Goal: Task Accomplishment & Management: Complete application form

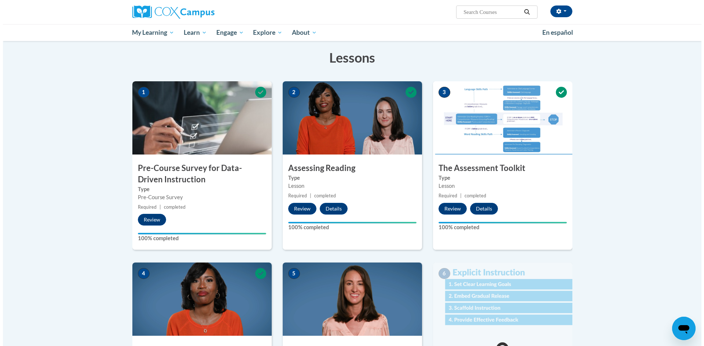
scroll to position [257, 0]
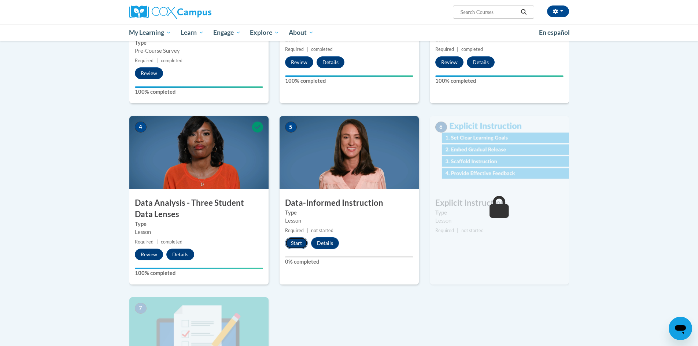
click at [298, 239] on button "Start" at bounding box center [296, 244] width 23 height 12
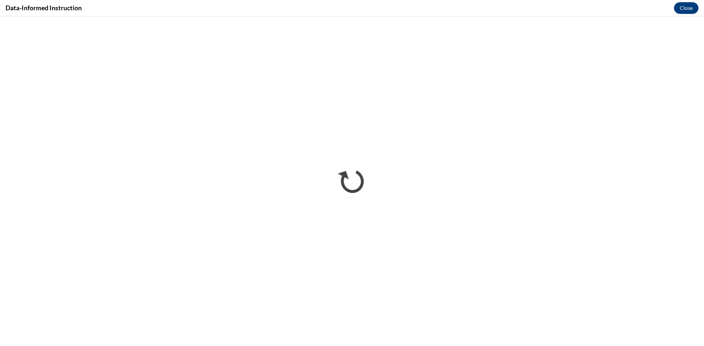
scroll to position [0, 0]
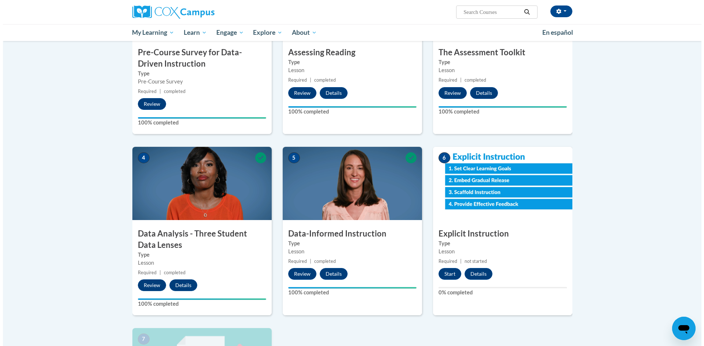
scroll to position [293, 0]
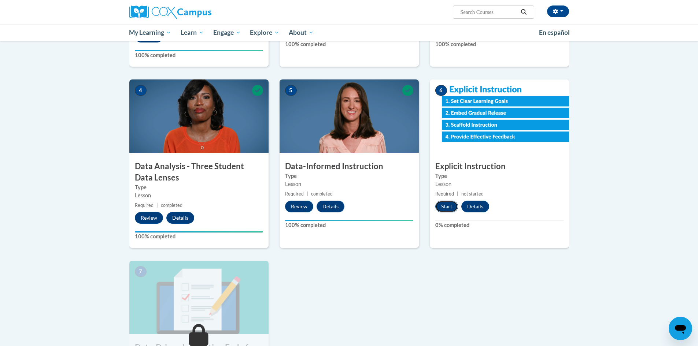
click at [446, 203] on button "Start" at bounding box center [447, 207] width 23 height 12
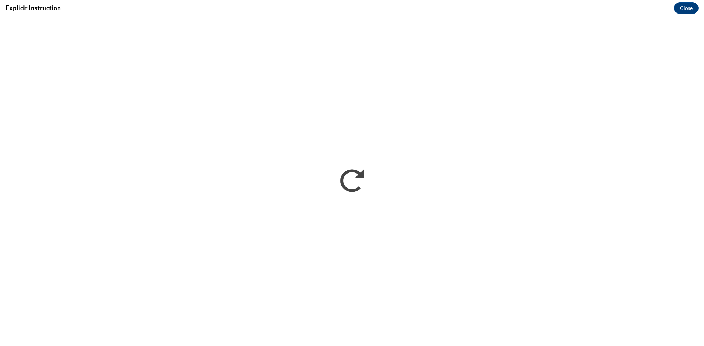
scroll to position [0, 0]
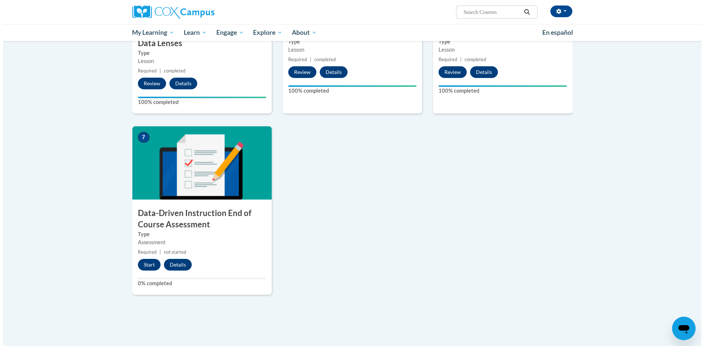
scroll to position [477, 0]
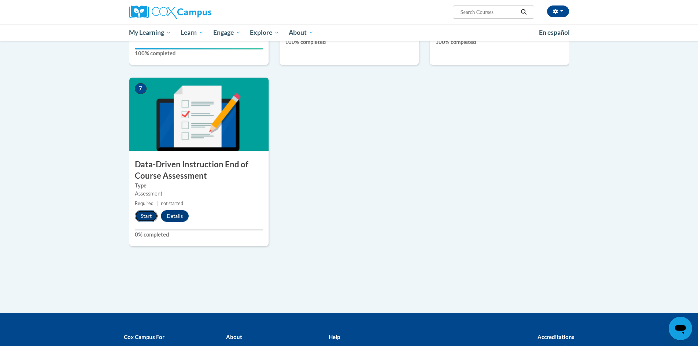
click at [142, 219] on button "Start" at bounding box center [146, 216] width 23 height 12
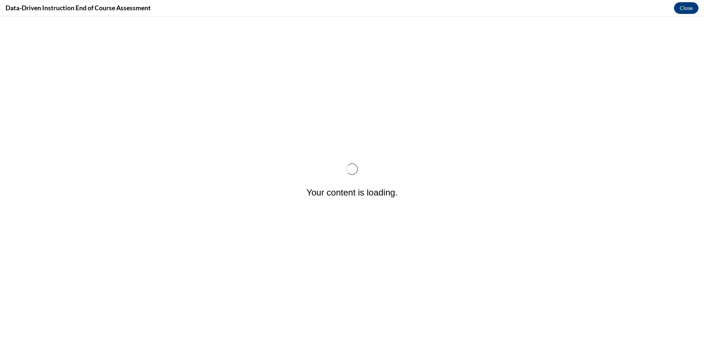
scroll to position [0, 0]
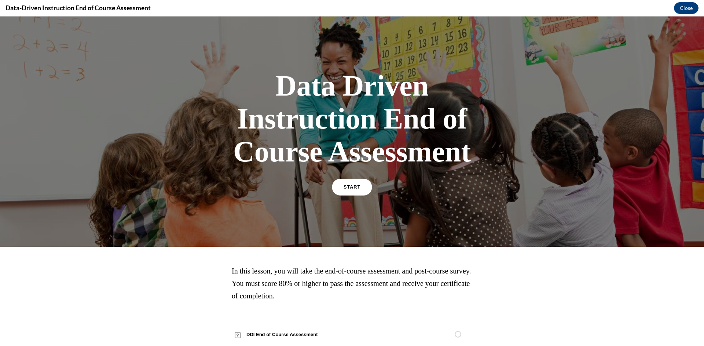
click at [349, 190] on link "START" at bounding box center [352, 187] width 40 height 17
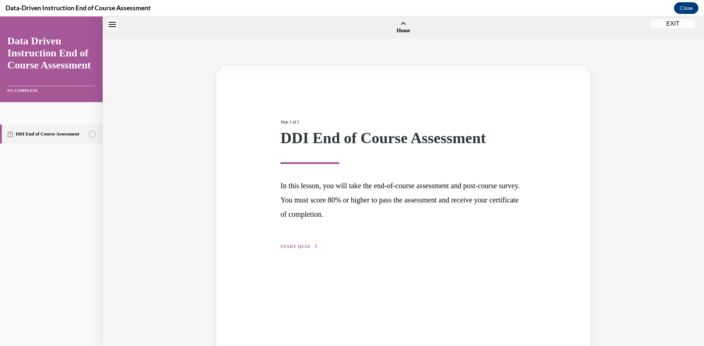
scroll to position [23, 0]
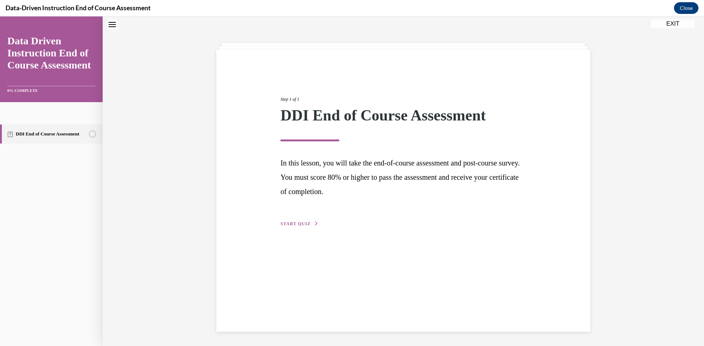
click at [307, 226] on button "START QUIZ" at bounding box center [299, 224] width 38 height 7
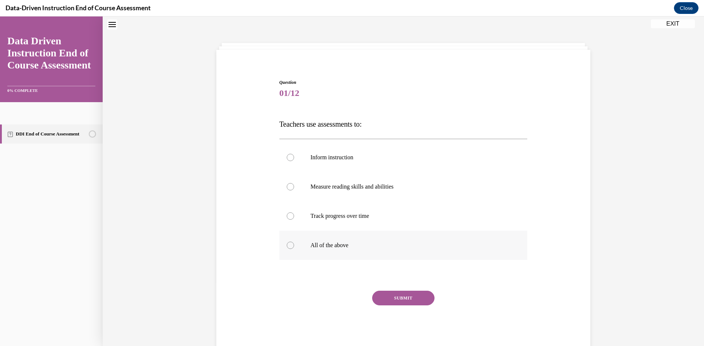
click at [288, 245] on div at bounding box center [290, 245] width 7 height 7
click at [288, 245] on input "All of the above" at bounding box center [290, 245] width 7 height 7
radio input "true"
click at [391, 297] on button "SUBMIT" at bounding box center [403, 298] width 62 height 15
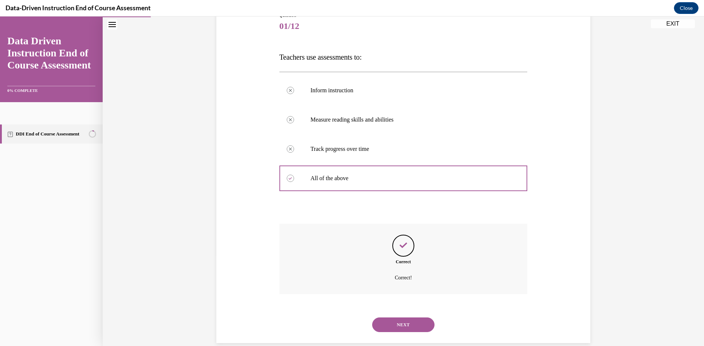
scroll to position [102, 0]
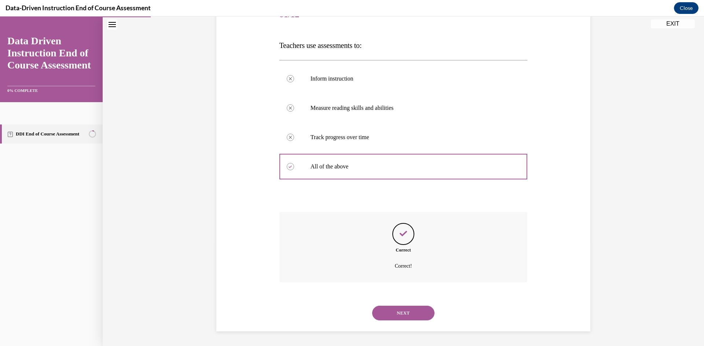
click at [403, 311] on button "NEXT" at bounding box center [403, 313] width 62 height 15
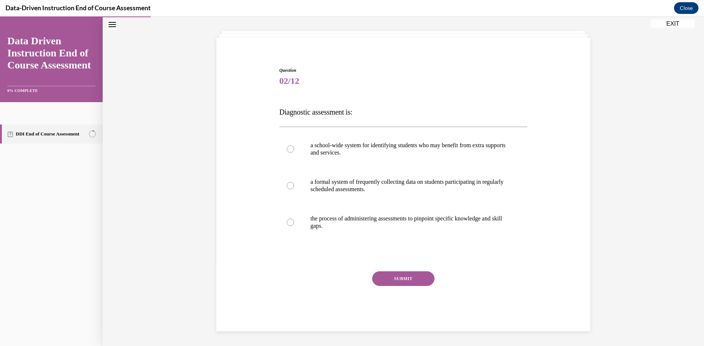
scroll to position [35, 0]
click at [287, 225] on div at bounding box center [290, 222] width 7 height 7
click at [287, 225] on input "the process of administering assessments to pinpoint specific knowledge and ski…" at bounding box center [290, 222] width 7 height 7
radio input "true"
click at [389, 279] on button "SUBMIT" at bounding box center [403, 279] width 62 height 15
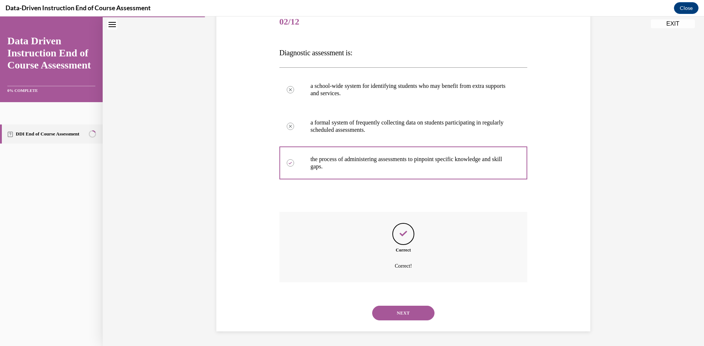
scroll to position [94, 0]
click at [404, 314] on button "NEXT" at bounding box center [403, 313] width 62 height 15
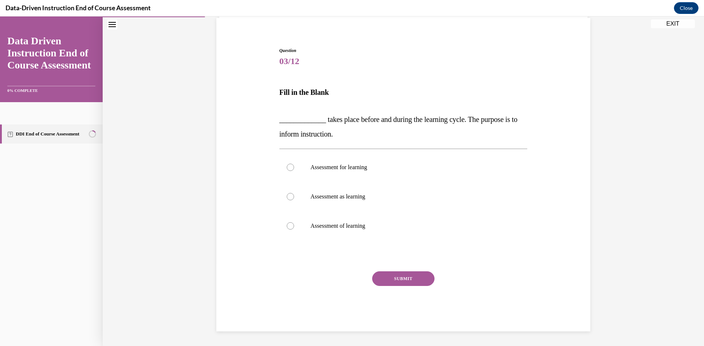
scroll to position [55, 0]
click at [287, 170] on div at bounding box center [290, 167] width 7 height 7
click at [287, 170] on input "Assessment for learning" at bounding box center [290, 167] width 7 height 7
radio input "true"
click at [401, 280] on button "SUBMIT" at bounding box center [403, 279] width 62 height 15
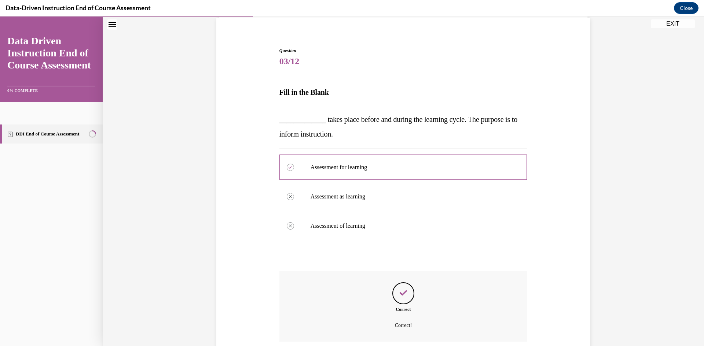
scroll to position [114, 0]
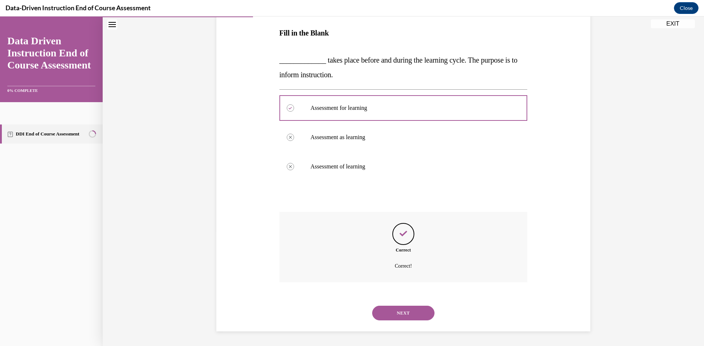
click at [401, 312] on button "NEXT" at bounding box center [403, 313] width 62 height 15
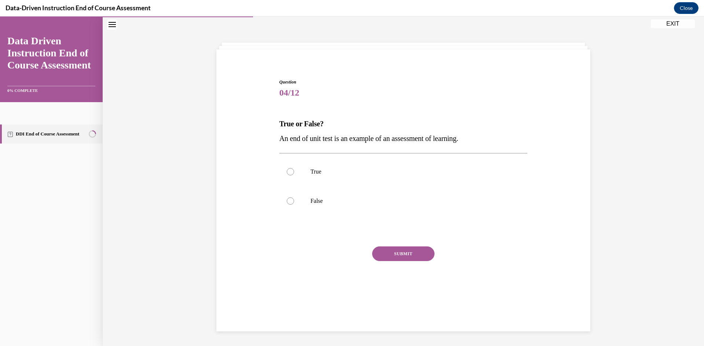
scroll to position [23, 0]
click at [290, 174] on div at bounding box center [290, 171] width 7 height 7
click at [290, 174] on input "True" at bounding box center [290, 171] width 7 height 7
radio input "true"
click at [393, 252] on button "SUBMIT" at bounding box center [403, 254] width 62 height 15
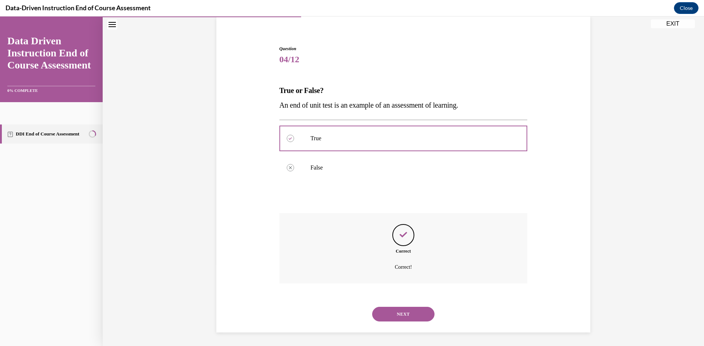
scroll to position [58, 0]
click at [408, 315] on button "NEXT" at bounding box center [403, 313] width 62 height 15
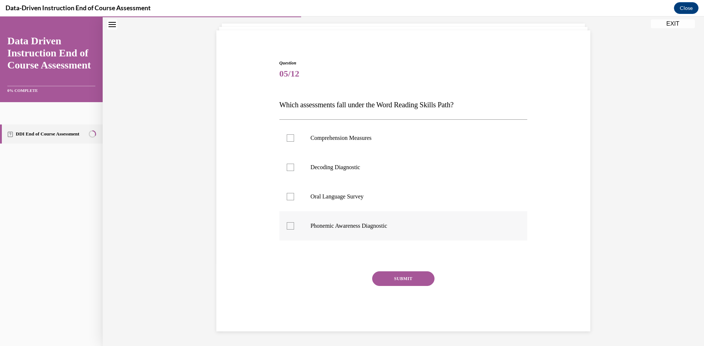
scroll to position [23, 0]
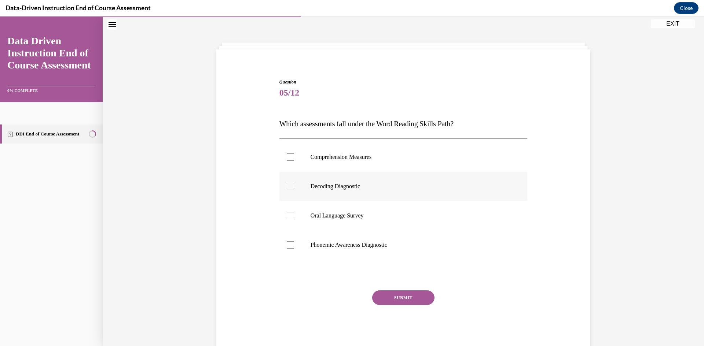
click at [289, 192] on label "Decoding Diagnostic" at bounding box center [403, 186] width 248 height 29
click at [289, 190] on input "Decoding Diagnostic" at bounding box center [290, 186] width 7 height 7
checkbox input "true"
click at [287, 246] on div at bounding box center [290, 245] width 7 height 7
click at [287, 246] on input "Phonemic Awareness Diagnostic" at bounding box center [290, 245] width 7 height 7
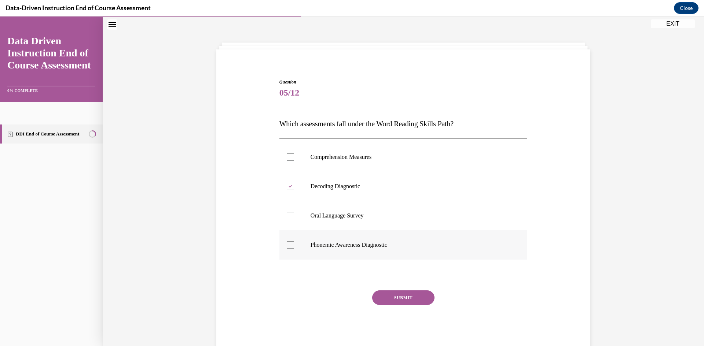
checkbox input "true"
click at [407, 294] on button "SUBMIT" at bounding box center [403, 298] width 62 height 15
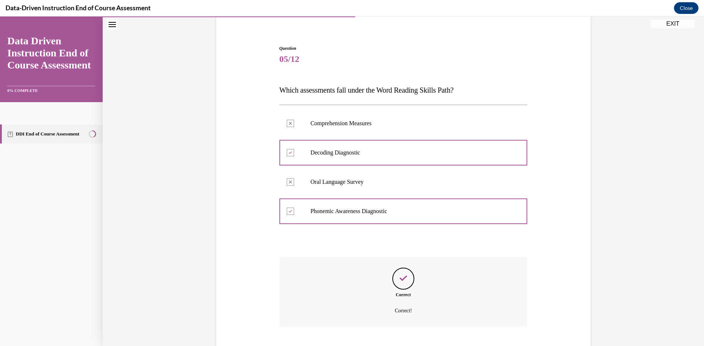
scroll to position [102, 0]
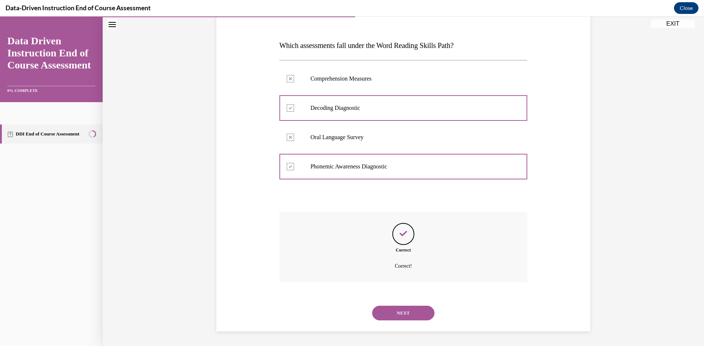
click at [408, 312] on button "NEXT" at bounding box center [403, 313] width 62 height 15
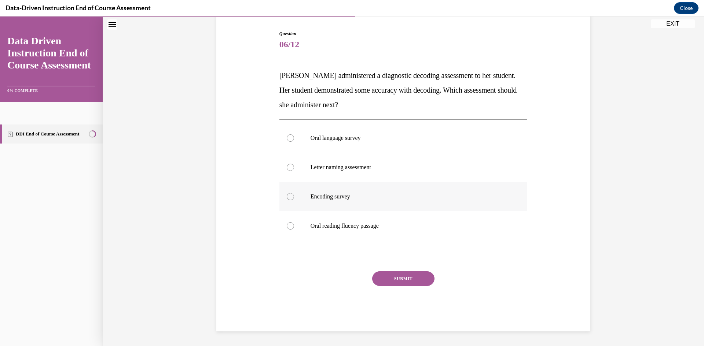
click at [287, 196] on div at bounding box center [290, 196] width 7 height 7
click at [287, 196] on input "Encoding survey" at bounding box center [290, 196] width 7 height 7
radio input "true"
click at [387, 276] on button "SUBMIT" at bounding box center [403, 279] width 62 height 15
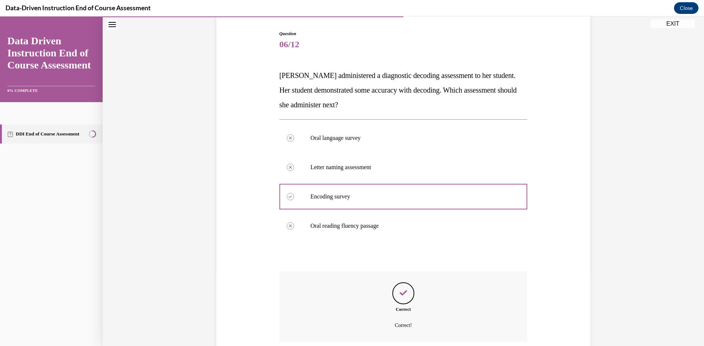
scroll to position [131, 0]
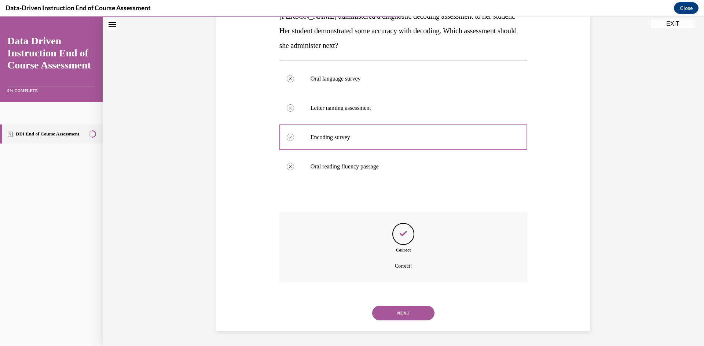
click at [392, 311] on button "NEXT" at bounding box center [403, 313] width 62 height 15
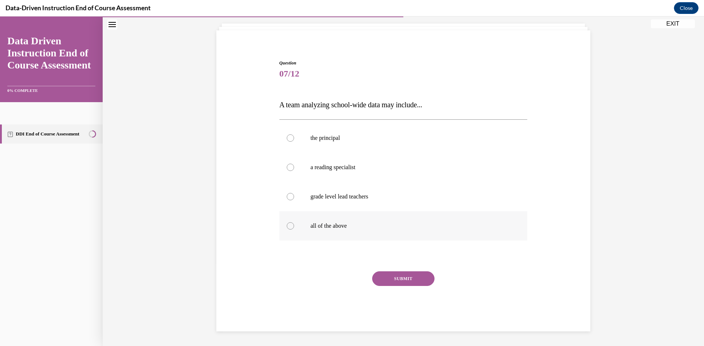
click at [287, 224] on div at bounding box center [290, 226] width 7 height 7
click at [287, 224] on input "all of the above" at bounding box center [290, 226] width 7 height 7
radio input "true"
click at [381, 276] on button "SUBMIT" at bounding box center [403, 279] width 62 height 15
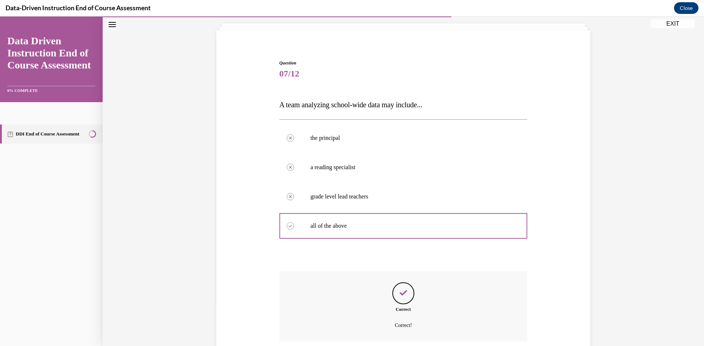
scroll to position [102, 0]
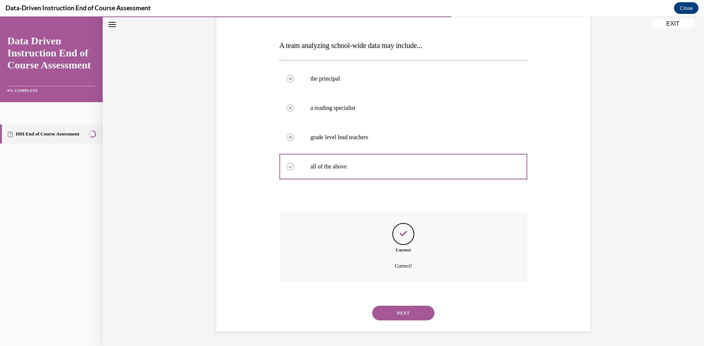
click at [411, 315] on button "NEXT" at bounding box center [403, 313] width 62 height 15
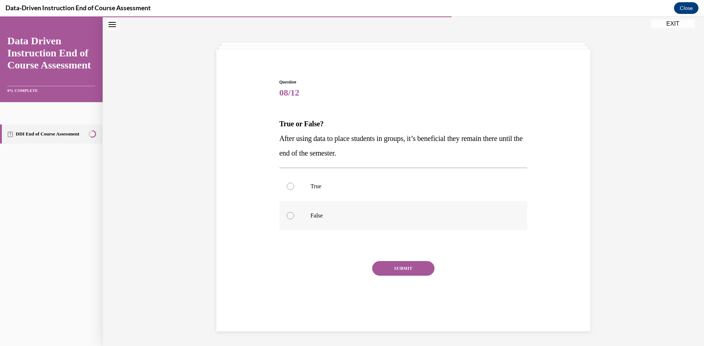
click at [290, 219] on label "False" at bounding box center [403, 215] width 248 height 29
click at [290, 219] on input "False" at bounding box center [290, 215] width 7 height 7
radio input "true"
click at [403, 267] on button "SUBMIT" at bounding box center [403, 268] width 62 height 15
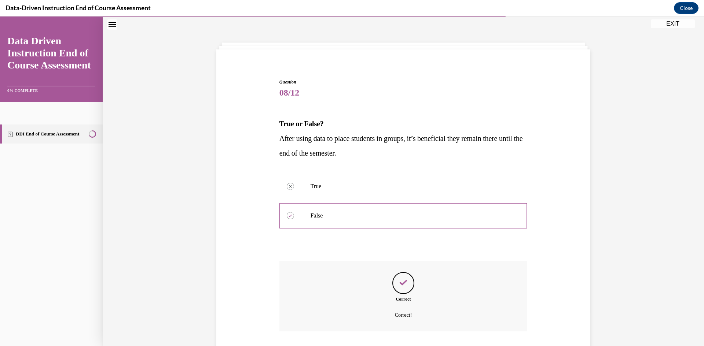
scroll to position [72, 0]
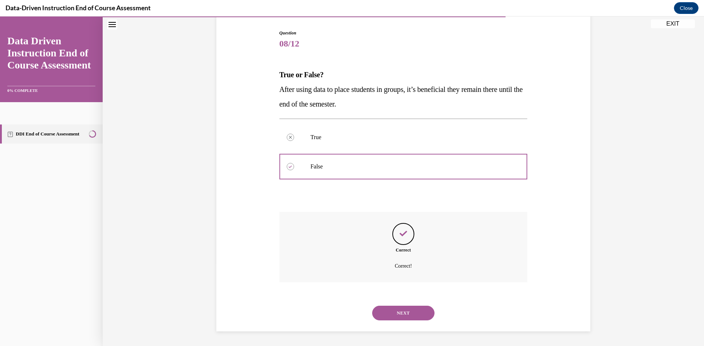
click at [395, 313] on button "NEXT" at bounding box center [403, 313] width 62 height 15
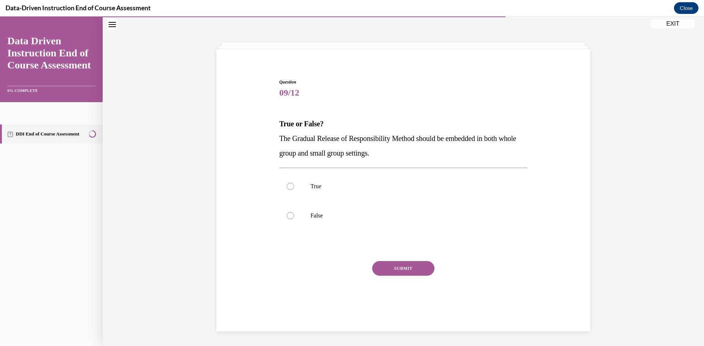
scroll to position [23, 0]
click at [289, 190] on label "True" at bounding box center [403, 186] width 248 height 29
click at [289, 190] on input "True" at bounding box center [290, 186] width 7 height 7
radio input "true"
click at [392, 266] on button "SUBMIT" at bounding box center [403, 268] width 62 height 15
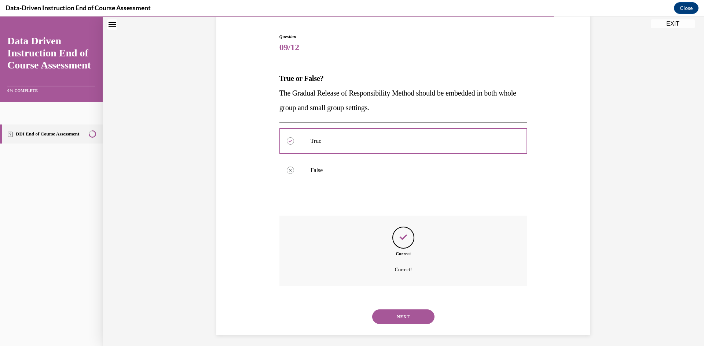
scroll to position [72, 0]
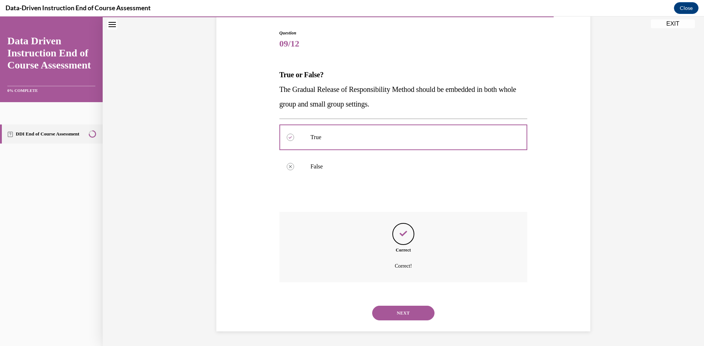
click at [401, 312] on button "NEXT" at bounding box center [403, 313] width 62 height 15
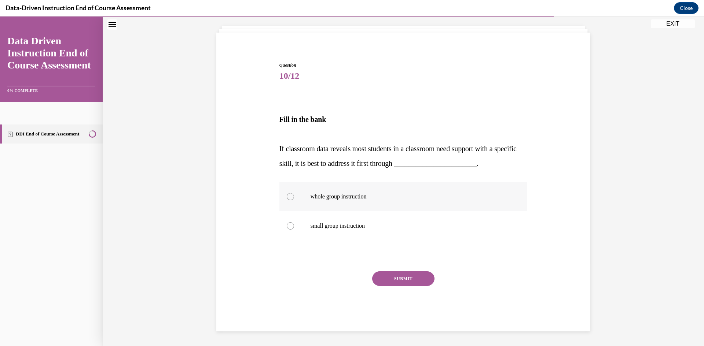
click at [284, 199] on label "whole group instruction" at bounding box center [403, 196] width 248 height 29
click at [287, 199] on input "whole group instruction" at bounding box center [290, 196] width 7 height 7
radio input "true"
click at [392, 280] on button "SUBMIT" at bounding box center [403, 279] width 62 height 15
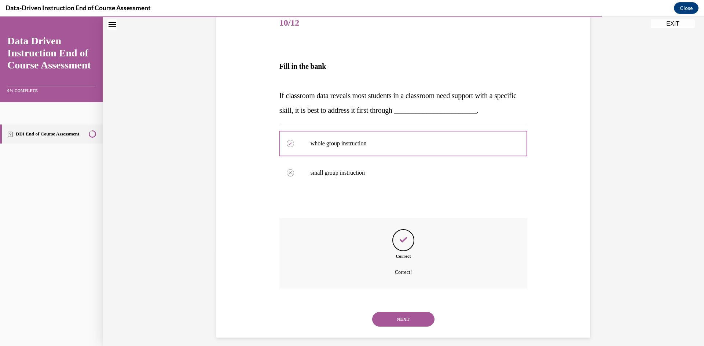
scroll to position [99, 0]
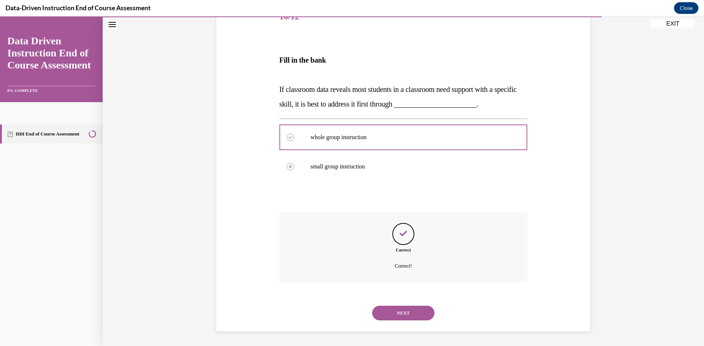
click at [400, 313] on button "NEXT" at bounding box center [403, 313] width 62 height 15
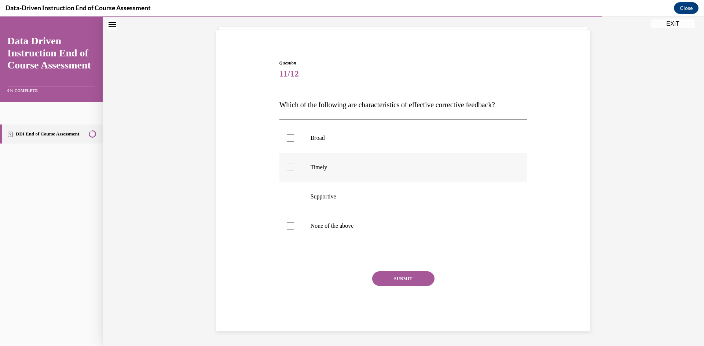
click at [287, 169] on div at bounding box center [290, 167] width 7 height 7
click at [287, 169] on input "Timely" at bounding box center [290, 167] width 7 height 7
checkbox input "true"
click at [290, 195] on div at bounding box center [290, 196] width 7 height 7
click at [290, 195] on input "Supportive" at bounding box center [290, 196] width 7 height 7
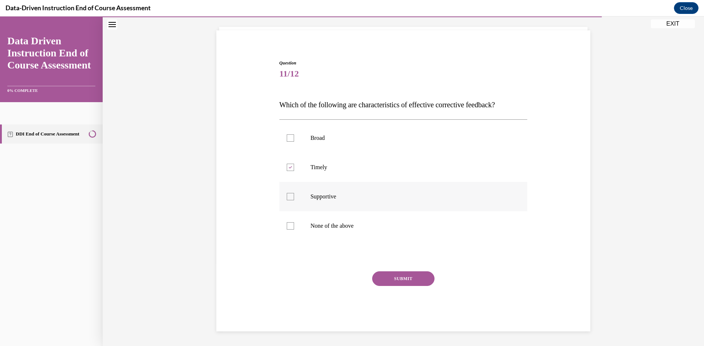
checkbox input "true"
click at [396, 282] on button "SUBMIT" at bounding box center [403, 279] width 62 height 15
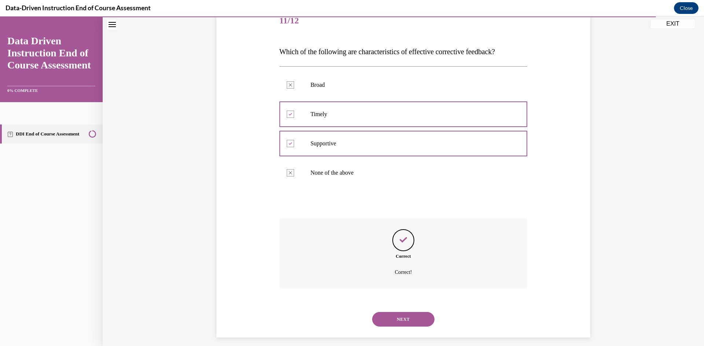
scroll to position [102, 0]
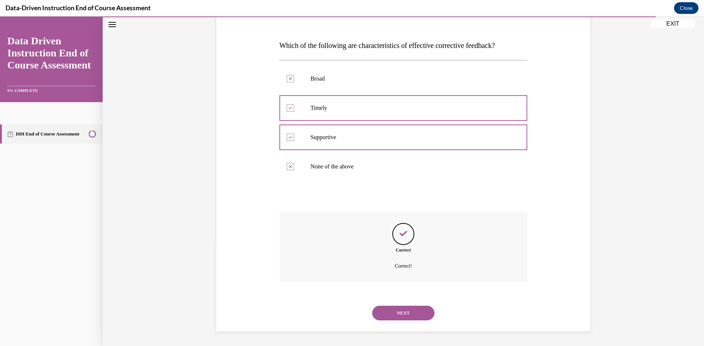
click at [392, 316] on button "NEXT" at bounding box center [403, 313] width 62 height 15
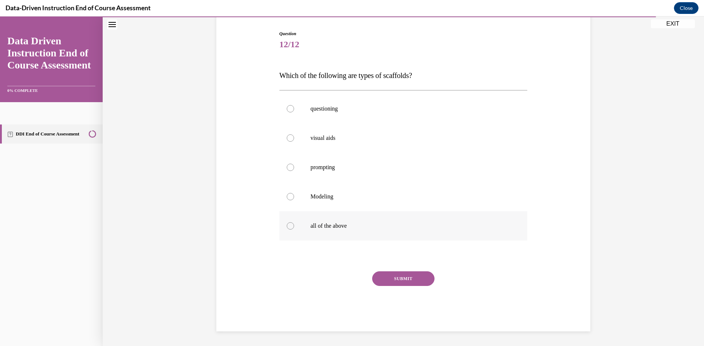
click at [287, 225] on div at bounding box center [290, 226] width 7 height 7
click at [287, 225] on input "all of the above" at bounding box center [290, 226] width 7 height 7
radio input "true"
click at [387, 277] on button "SUBMIT" at bounding box center [403, 279] width 62 height 15
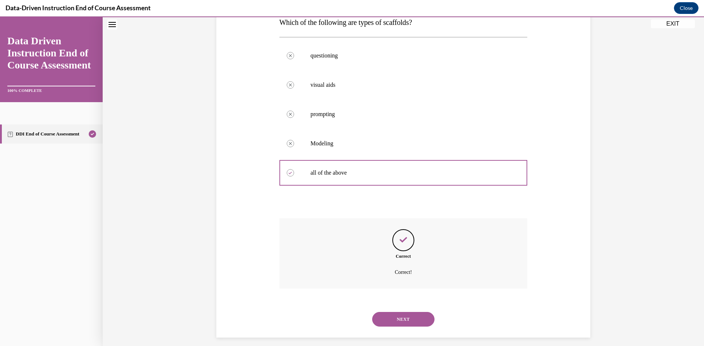
scroll to position [131, 0]
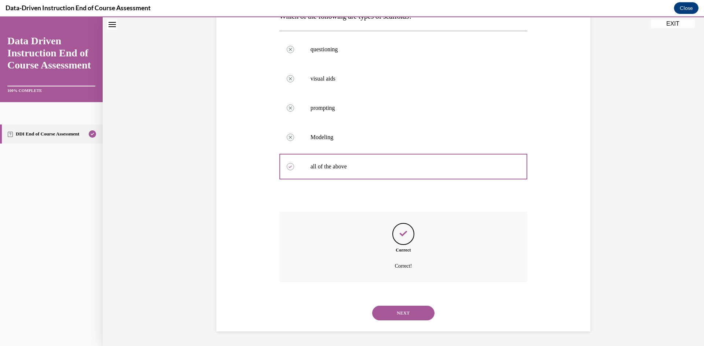
click at [406, 315] on button "NEXT" at bounding box center [403, 313] width 62 height 15
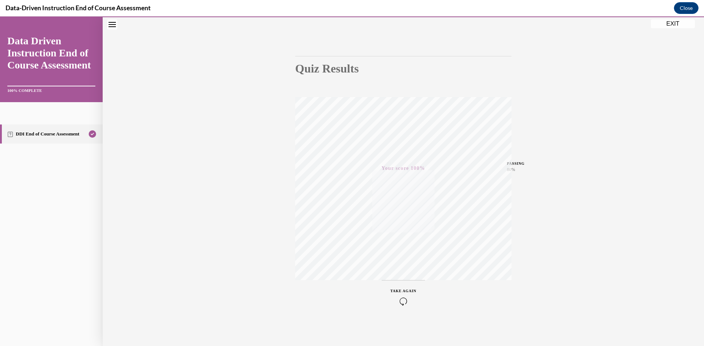
click at [669, 24] on button "EXIT" at bounding box center [673, 23] width 44 height 9
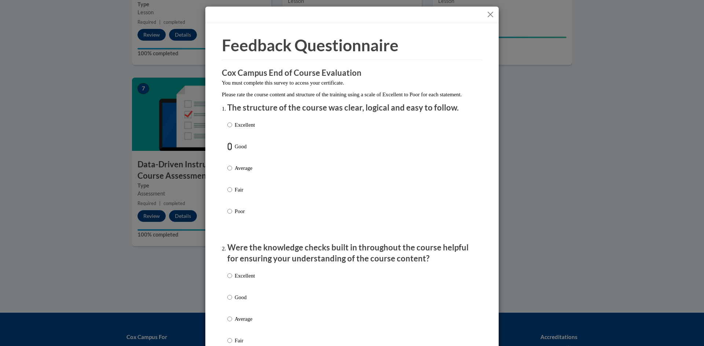
click at [228, 151] on input "Good" at bounding box center [229, 147] width 5 height 8
radio input "true"
click at [228, 302] on input "Good" at bounding box center [229, 298] width 5 height 8
radio input "true"
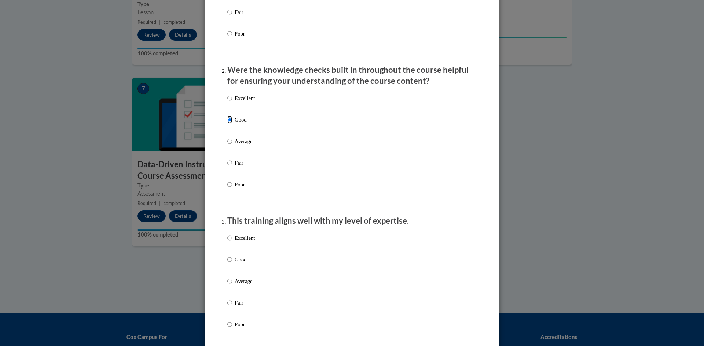
scroll to position [220, 0]
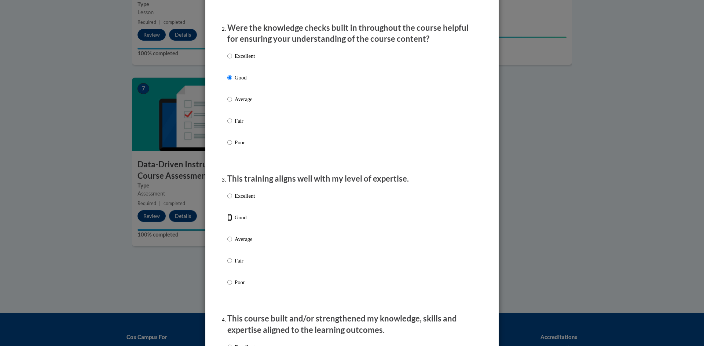
click at [228, 222] on input "Good" at bounding box center [229, 218] width 5 height 8
radio input "true"
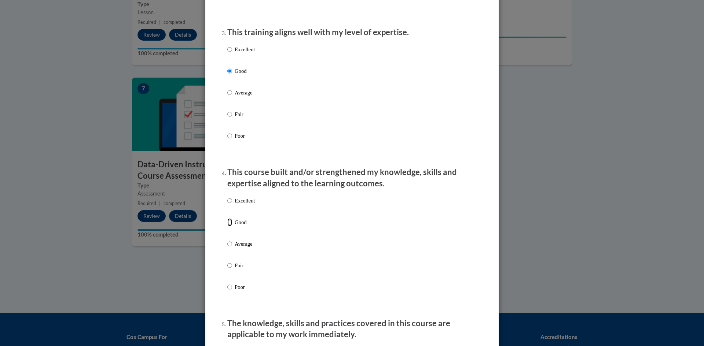
click at [227, 227] on input "Good" at bounding box center [229, 223] width 5 height 8
radio input "true"
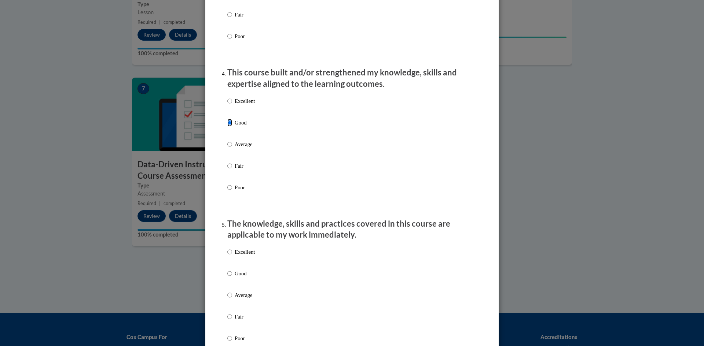
scroll to position [513, 0]
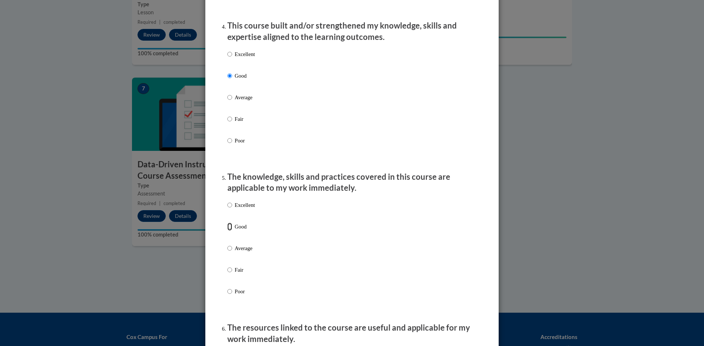
click at [227, 231] on input "Good" at bounding box center [229, 227] width 5 height 8
radio input "true"
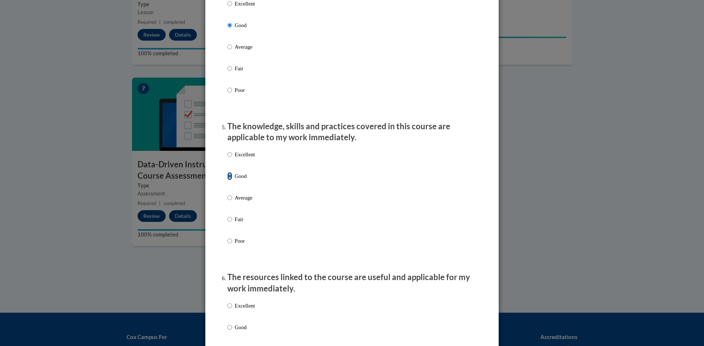
scroll to position [660, 0]
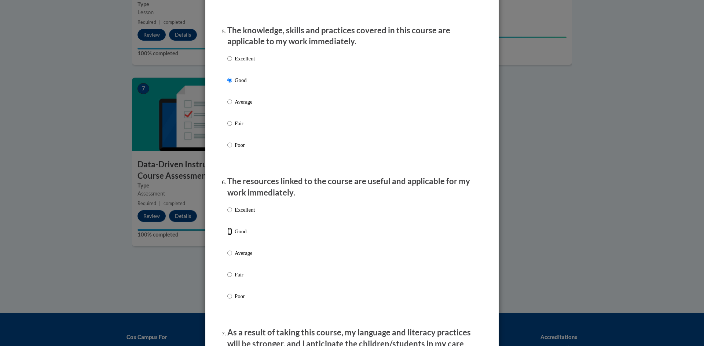
click at [227, 236] on input "Good" at bounding box center [229, 232] width 5 height 8
radio input "true"
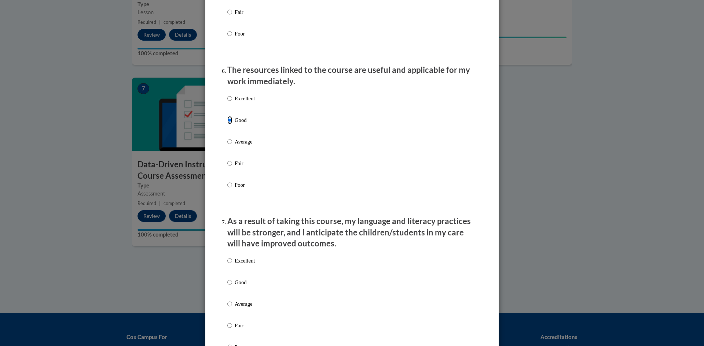
scroll to position [843, 0]
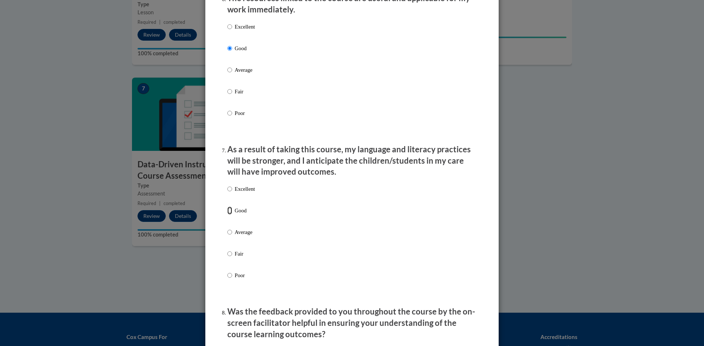
click at [227, 215] on input "Good" at bounding box center [229, 211] width 5 height 8
radio input "true"
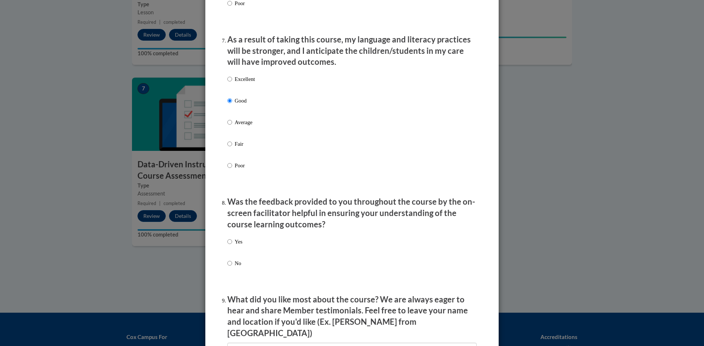
click at [230, 248] on label "Yes" at bounding box center [234, 248] width 15 height 20
click at [230, 246] on input "Yes" at bounding box center [229, 242] width 5 height 8
radio input "true"
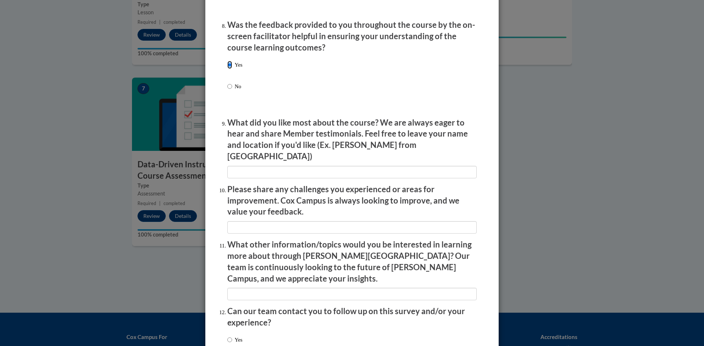
scroll to position [1177, 0]
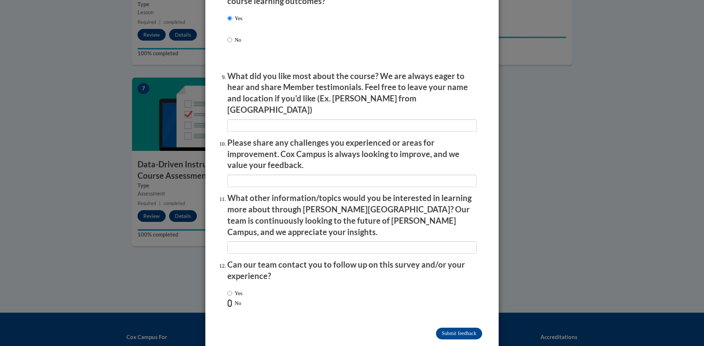
drag, startPoint x: 227, startPoint y: 288, endPoint x: 317, endPoint y: 293, distance: 90.0
click at [241, 300] on label "No" at bounding box center [234, 304] width 14 height 8
click at [232, 300] on input "No" at bounding box center [229, 304] width 5 height 8
radio input "true"
click at [460, 328] on input "Submit feedback" at bounding box center [459, 334] width 46 height 12
